Goal: Obtain resource: Obtain resource

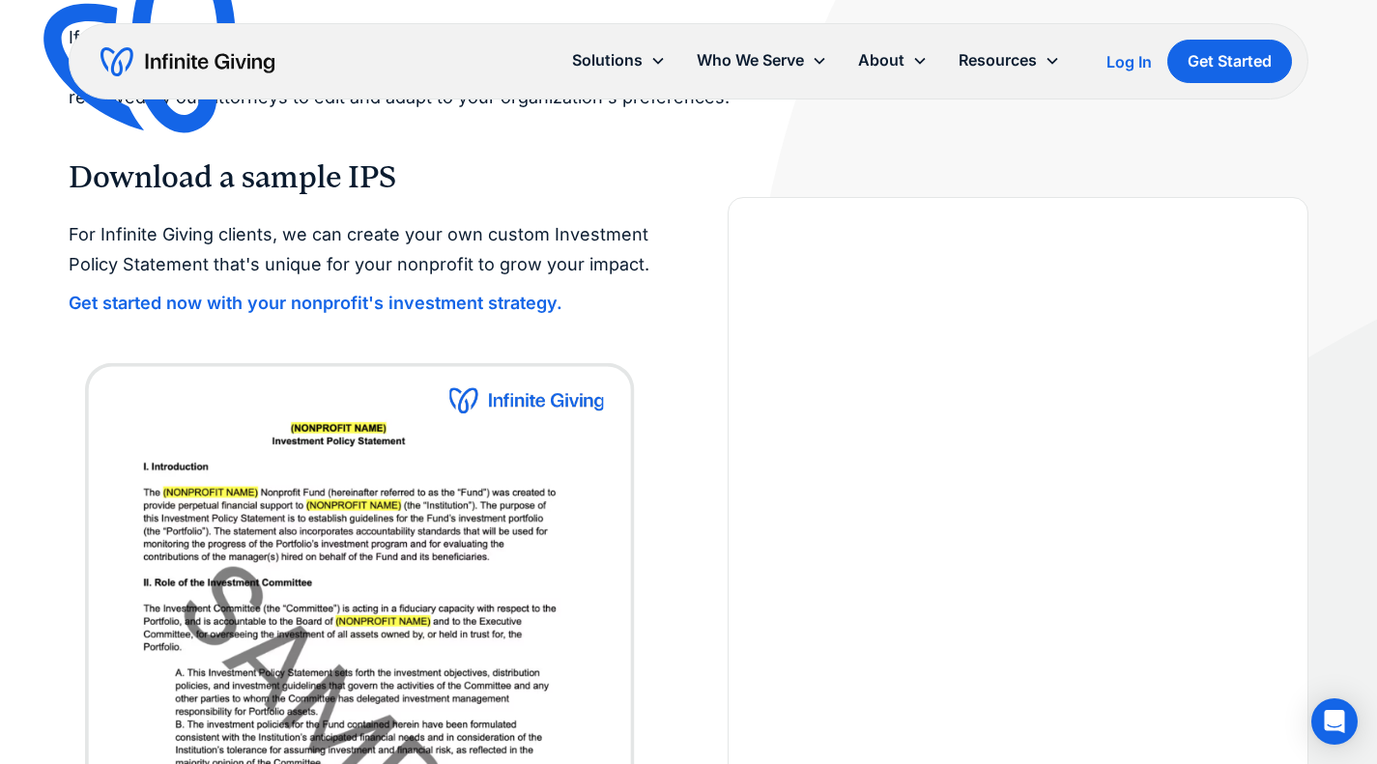
scroll to position [220, 0]
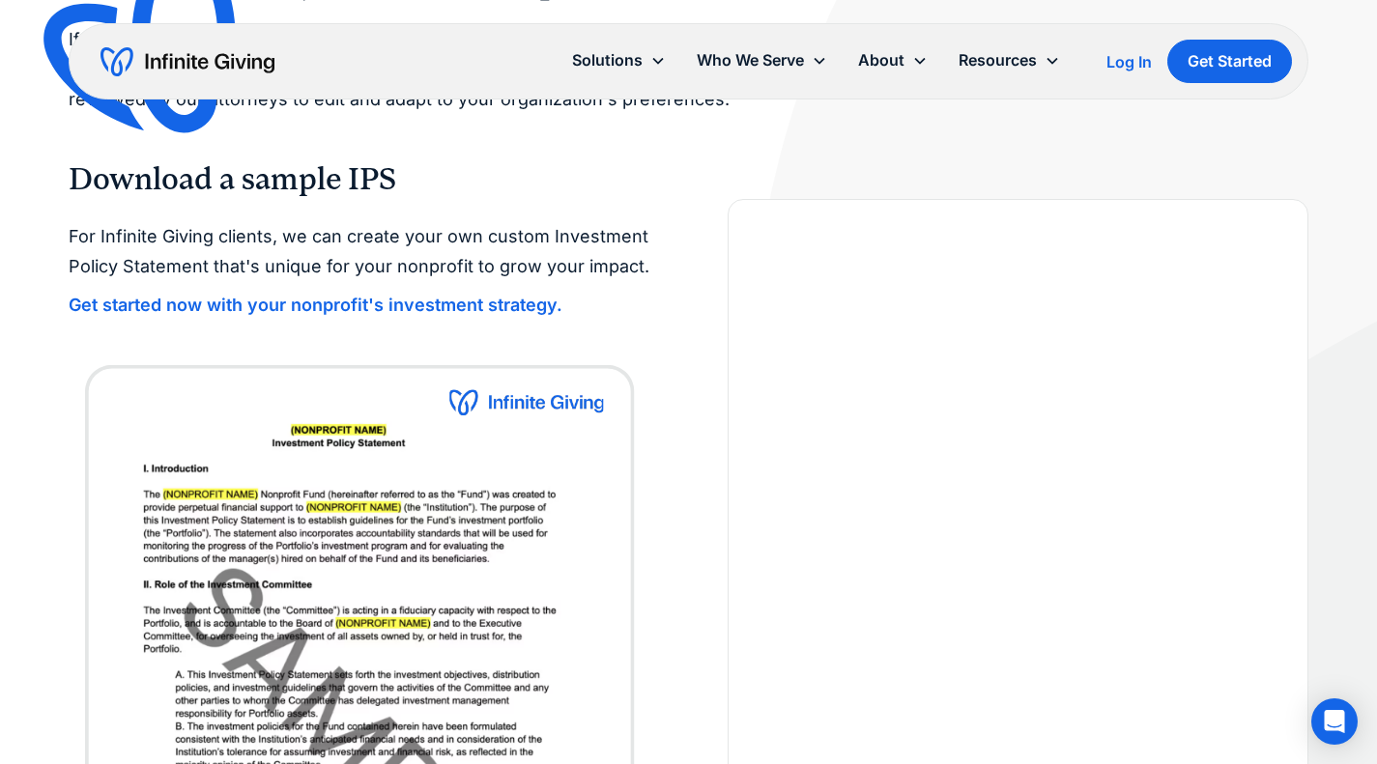
click at [1376, 240] on html "Solutions Donation Page Investing Cash Reserves Advisory Services Stock Donatio…" at bounding box center [688, 162] width 1377 height 764
click at [413, 305] on strong "Get started now with your nonprofit's investment strategy." at bounding box center [316, 305] width 494 height 20
click at [492, 435] on img at bounding box center [359, 655] width 581 height 607
click at [506, 401] on img at bounding box center [359, 655] width 581 height 607
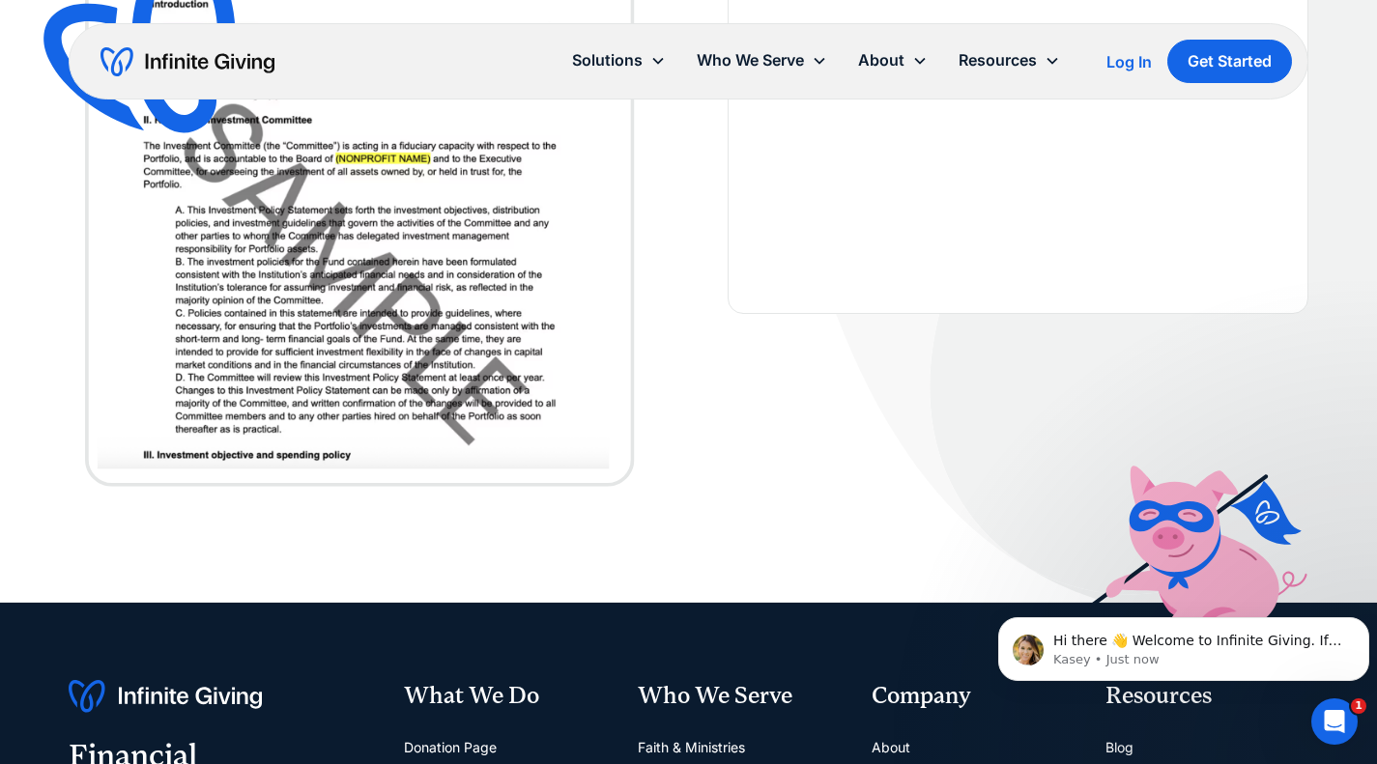
scroll to position [482, 0]
